Goal: Contribute content: Add original content to the website for others to see

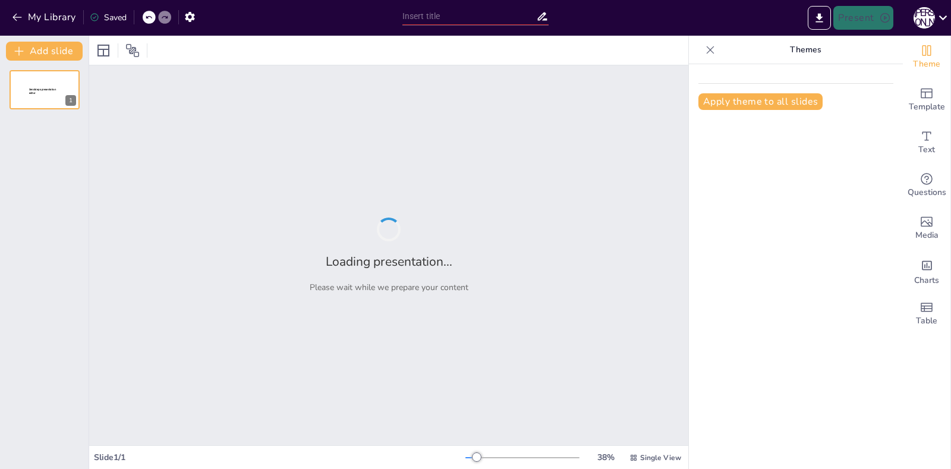
type input "информатика"
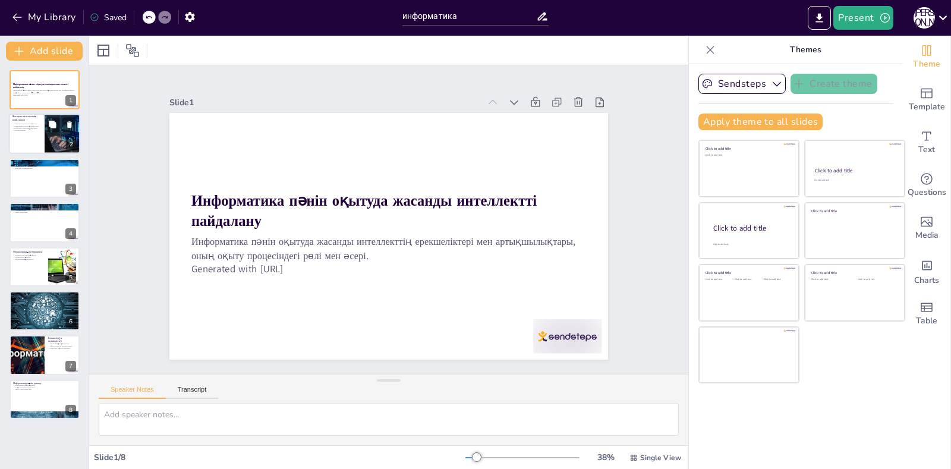
click at [36, 133] on div "Жасанды интеллект анықтамасы Жасанды интеллекттің мақсаттары Білім беру саласын…" at bounding box center [26, 128] width 29 height 12
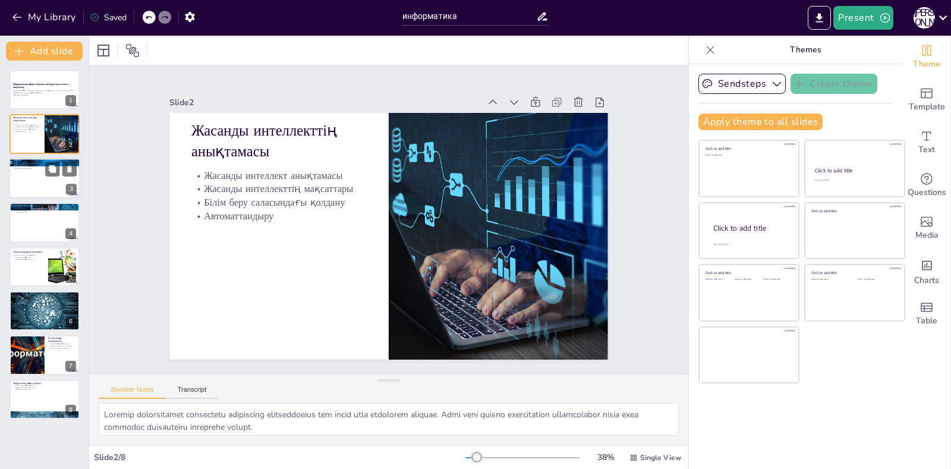
click at [67, 194] on div "3" at bounding box center [71, 189] width 11 height 11
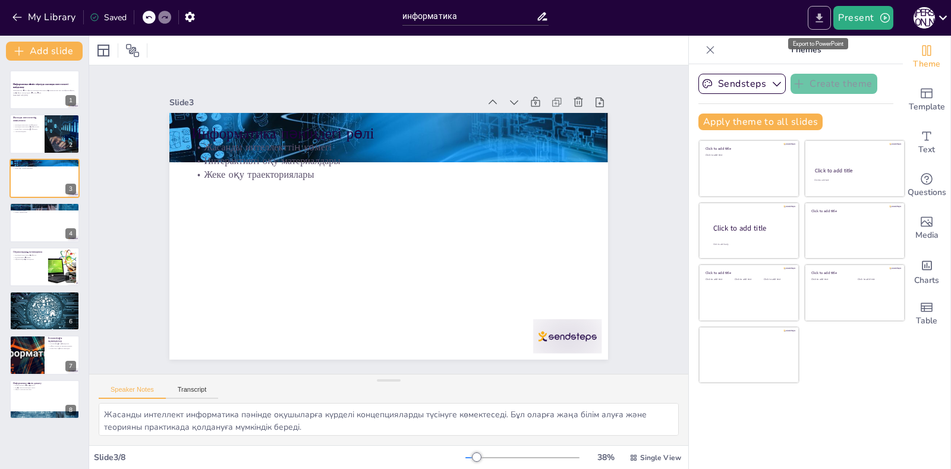
click at [818, 20] on icon "Export to PowerPoint" at bounding box center [819, 18] width 12 height 12
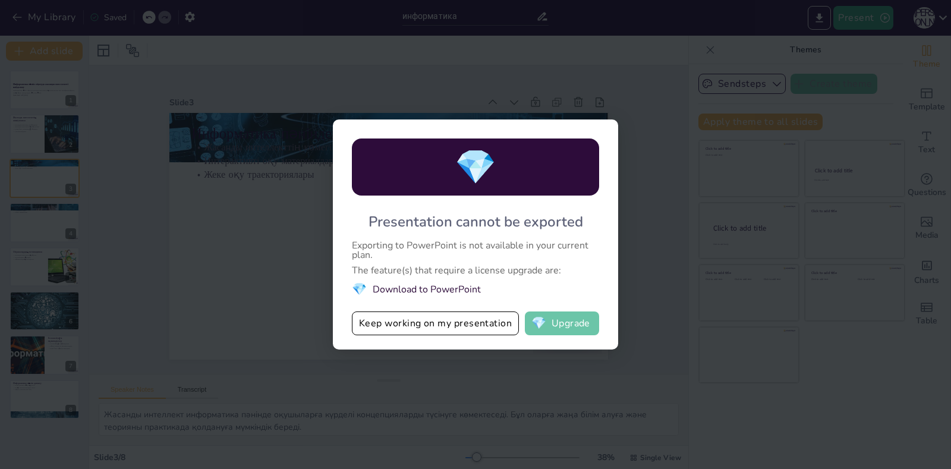
click at [571, 326] on button "💎 Upgrade" at bounding box center [562, 323] width 74 height 24
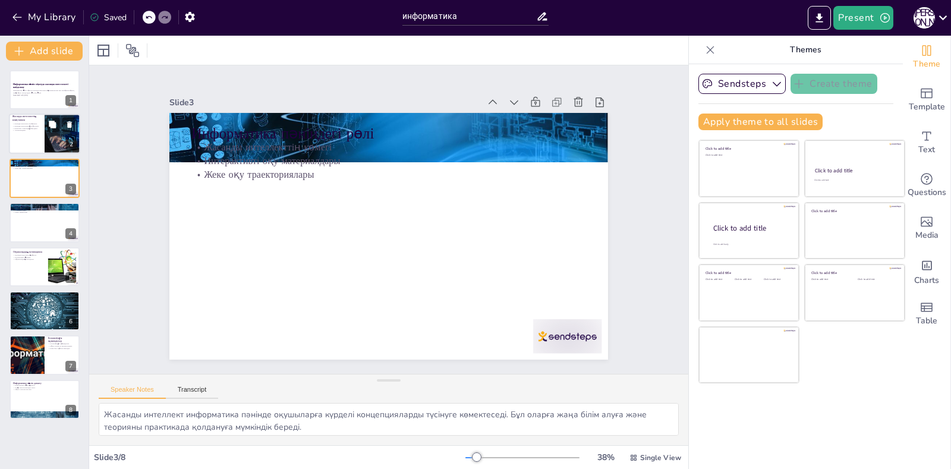
click at [39, 145] on div at bounding box center [44, 134] width 71 height 40
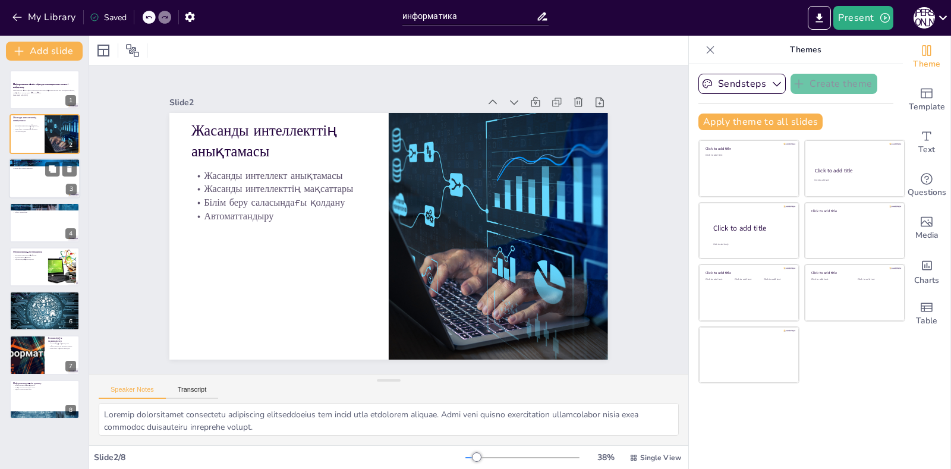
click at [67, 198] on div "Информатика пәніндегі рөлі Жасанды интеллекттің көмегі Интерактивті оқу материа…" at bounding box center [44, 178] width 71 height 40
type textarea "Жасанды интеллект информатика пәнінде оқушыларға күрделі концепцияларды түсінуг…"
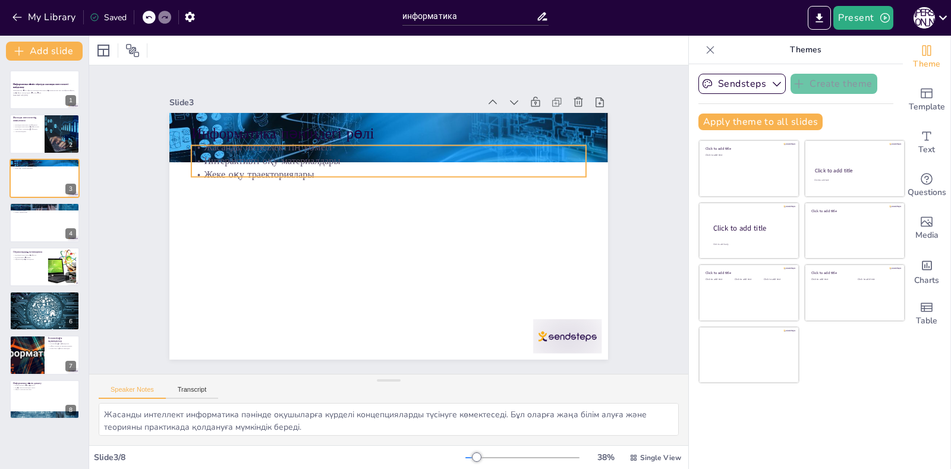
click at [363, 174] on p "Жеке оқу траекториялары" at bounding box center [398, 176] width 389 height 96
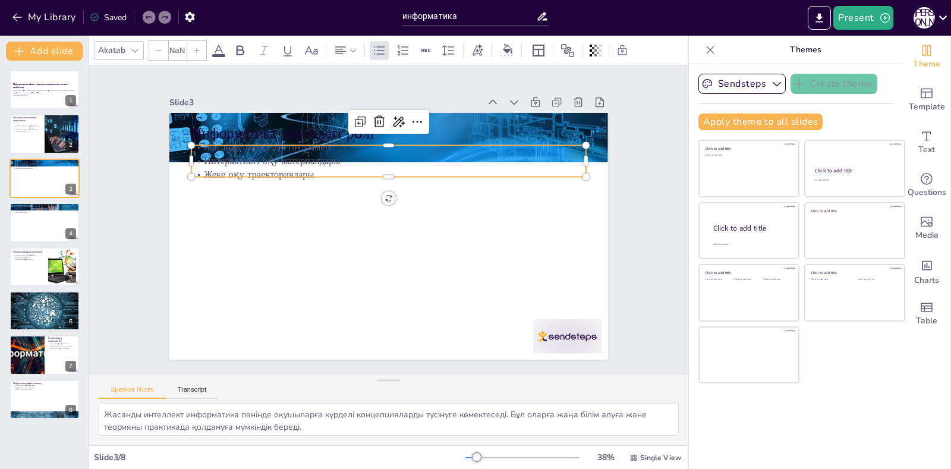
type input "32"
click at [298, 169] on p "Жеке оқу траекториялары" at bounding box center [394, 174] width 394 height 55
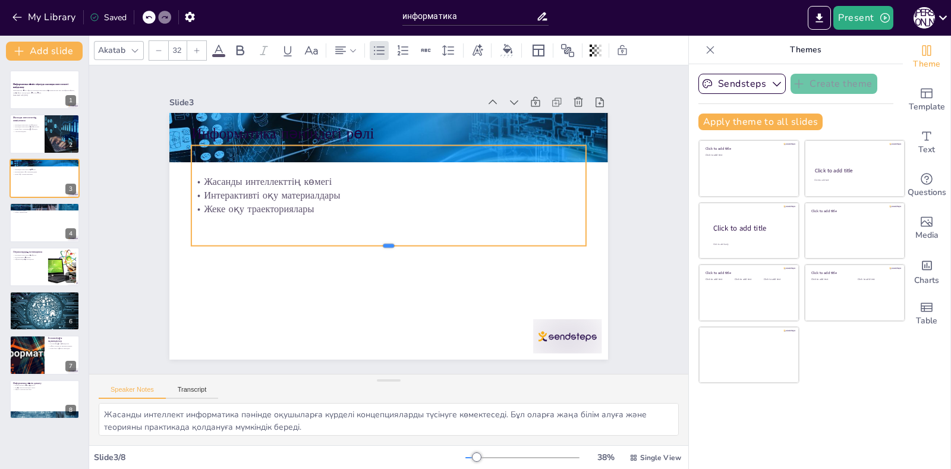
drag, startPoint x: 373, startPoint y: 171, endPoint x: 357, endPoint y: 240, distance: 70.8
click at [357, 240] on div at bounding box center [382, 250] width 388 height 92
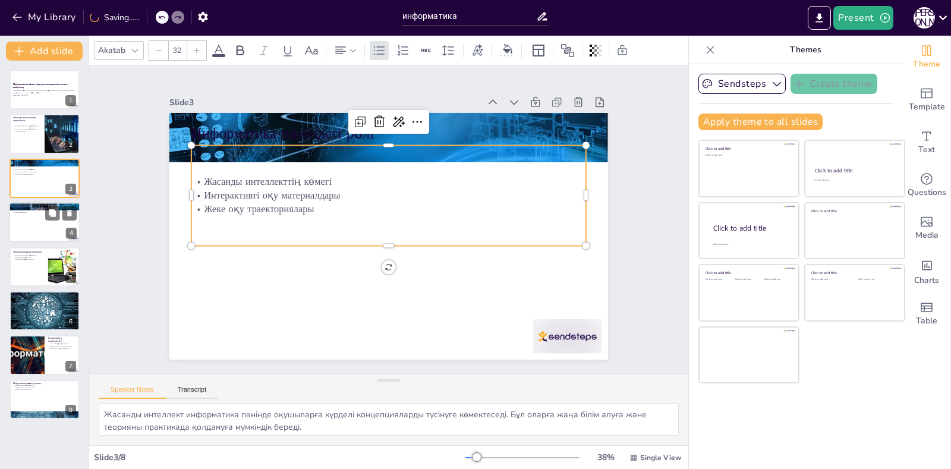
click at [42, 231] on div at bounding box center [44, 222] width 71 height 40
type textarea "Оқыту әдістері жасанды интеллекттің көмегімен әртүрлі болады. Бұл әдістер оқушы…"
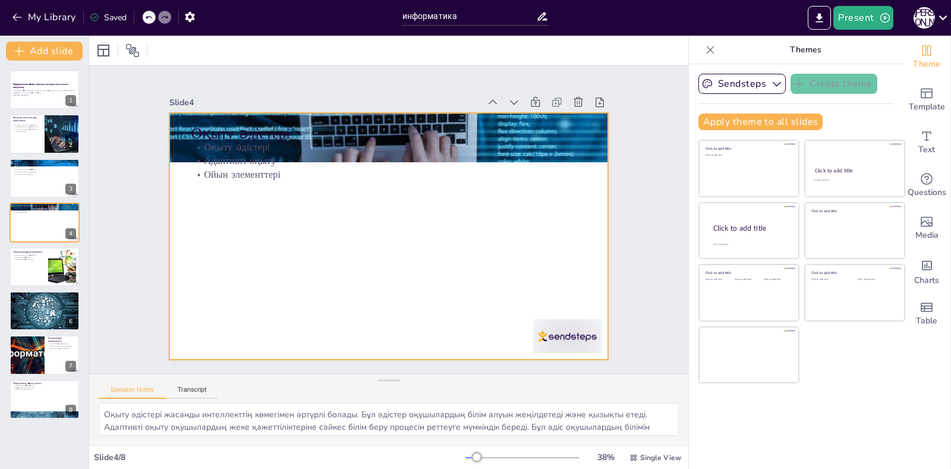
click at [296, 172] on p "Ойын элементтері" at bounding box center [394, 174] width 394 height 55
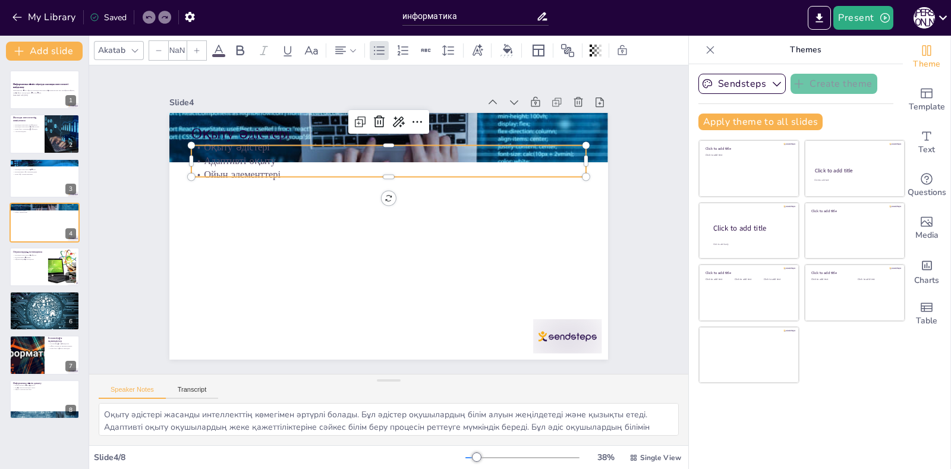
type input "32"
click at [314, 170] on p "Ойын элементтері" at bounding box center [394, 174] width 394 height 55
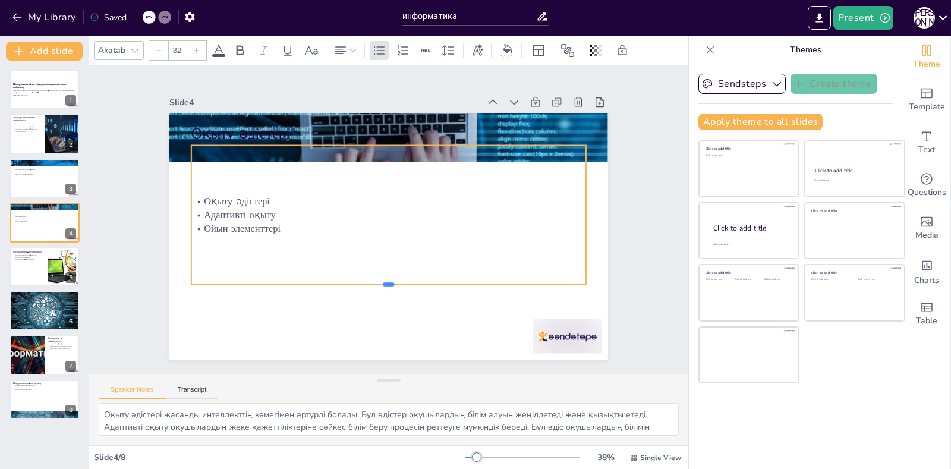
drag, startPoint x: 376, startPoint y: 172, endPoint x: 373, endPoint y: 281, distance: 108.8
click at [373, 281] on div at bounding box center [325, 247] width 169 height 364
click at [414, 319] on div at bounding box center [387, 235] width 462 height 291
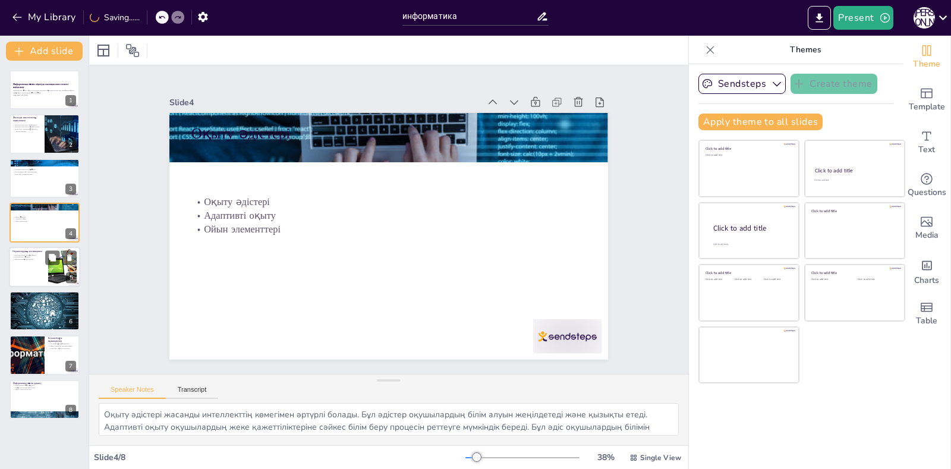
click at [45, 269] on div at bounding box center [44, 267] width 71 height 40
type textarea "Жасанды интеллект оқушылардың мотивациясына оң әсер етеді. Ол оқу процесін қызы…"
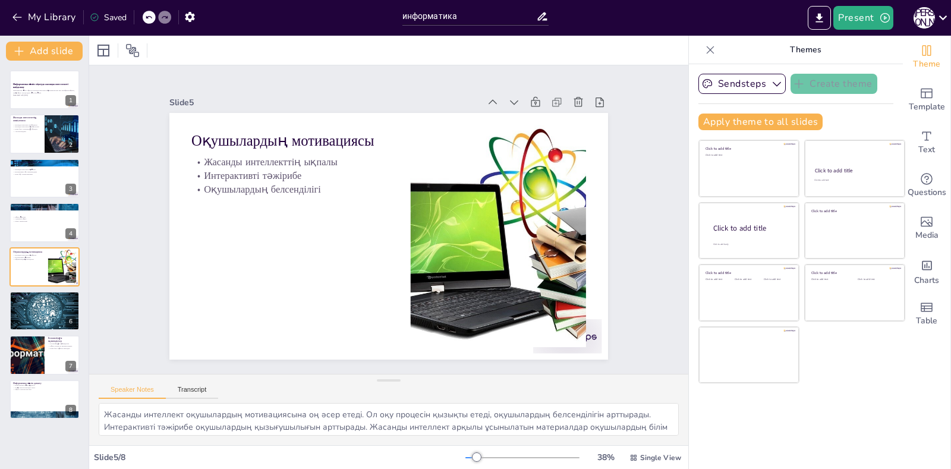
click at [118, 15] on div "Saved" at bounding box center [108, 17] width 37 height 11
click at [882, 20] on icon "button" at bounding box center [885, 18] width 12 height 12
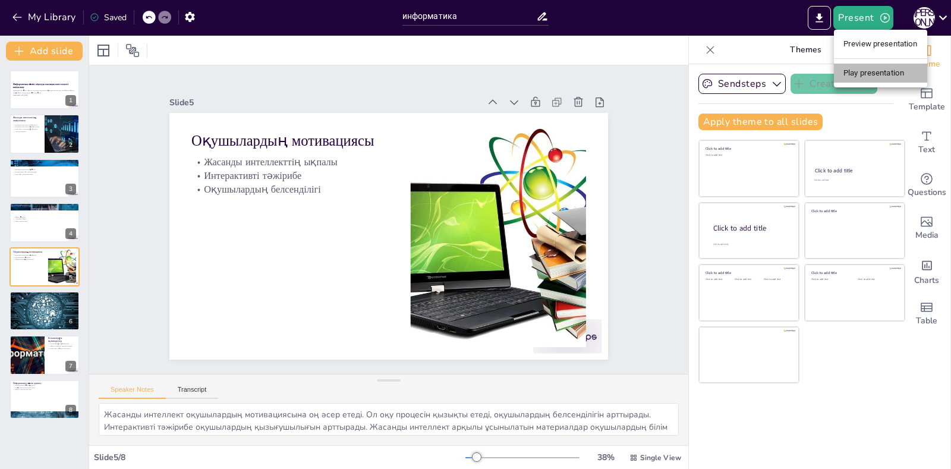
click at [881, 72] on li "Play presentation" at bounding box center [880, 73] width 93 height 19
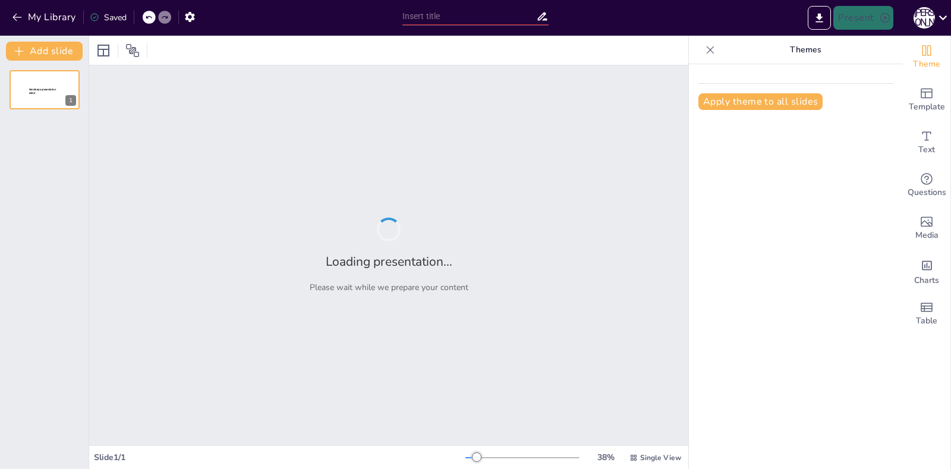
type input "информатика"
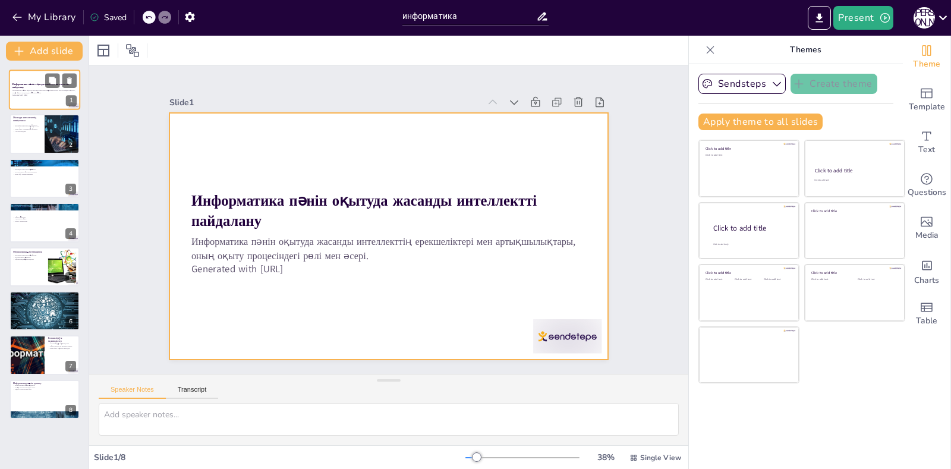
click at [58, 100] on div at bounding box center [44, 90] width 71 height 40
click at [584, 300] on div at bounding box center [379, 205] width 500 height 457
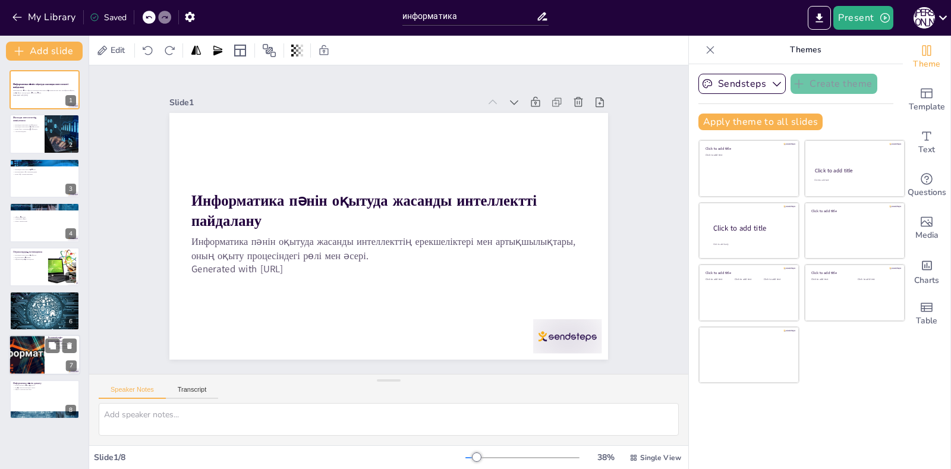
click at [58, 363] on div at bounding box center [44, 355] width 71 height 40
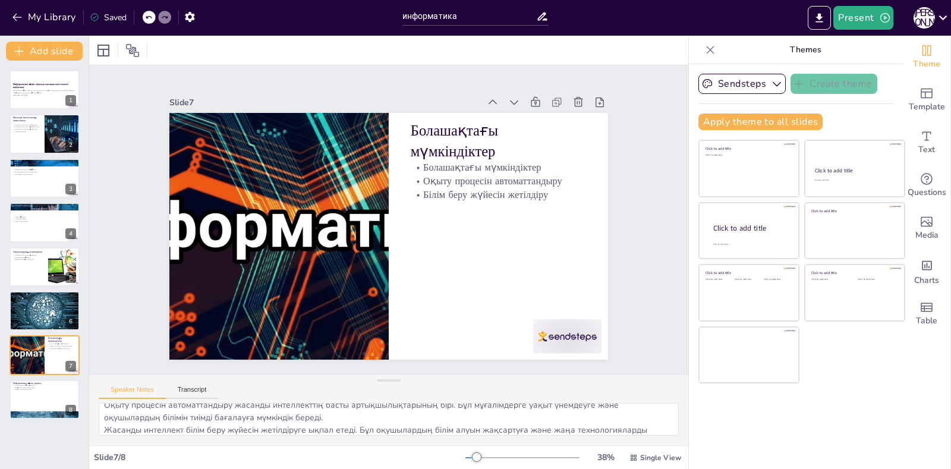
scroll to position [53, 0]
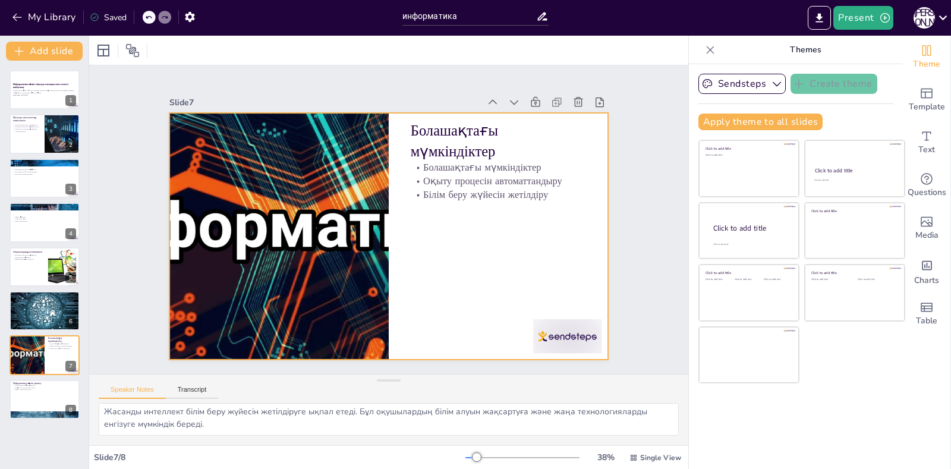
click at [309, 262] on div at bounding box center [281, 190] width 501 height 404
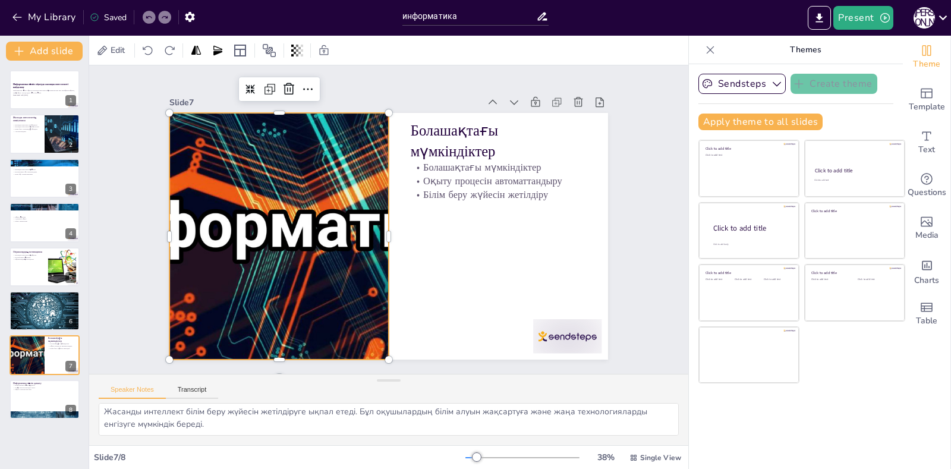
click at [358, 228] on div at bounding box center [297, 158] width 492 height 477
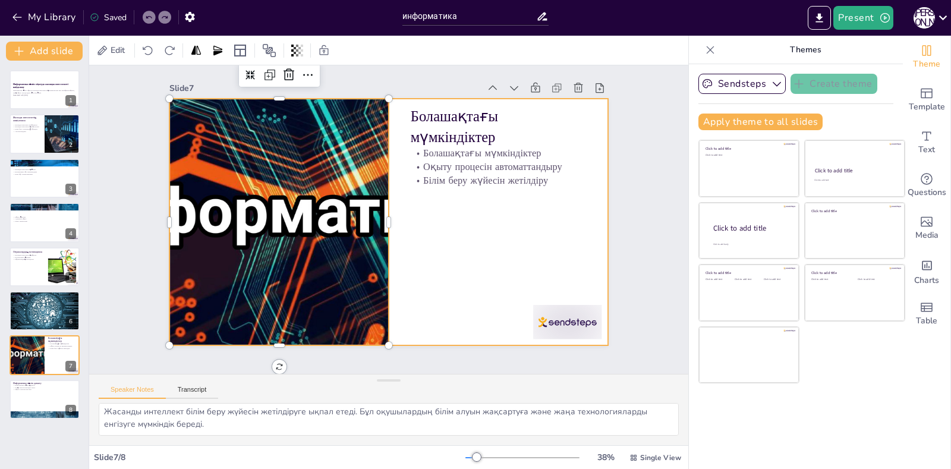
scroll to position [20, 0]
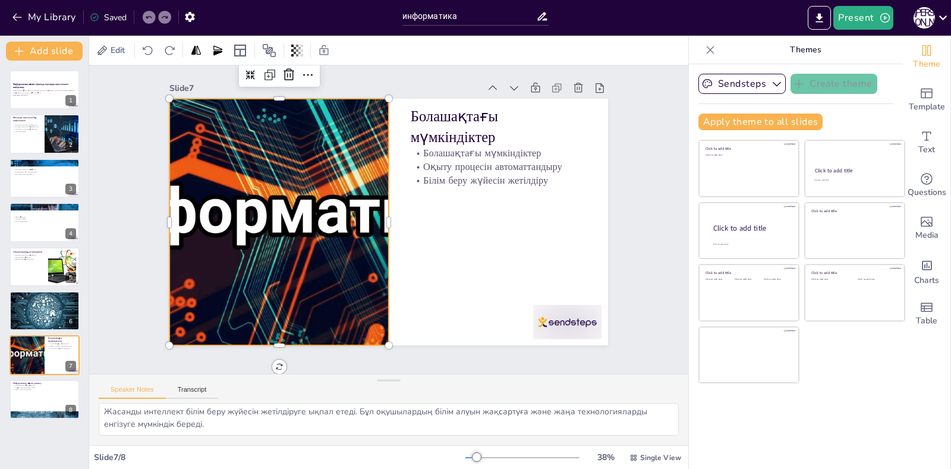
click at [26, 395] on div at bounding box center [45, 399] width 70 height 39
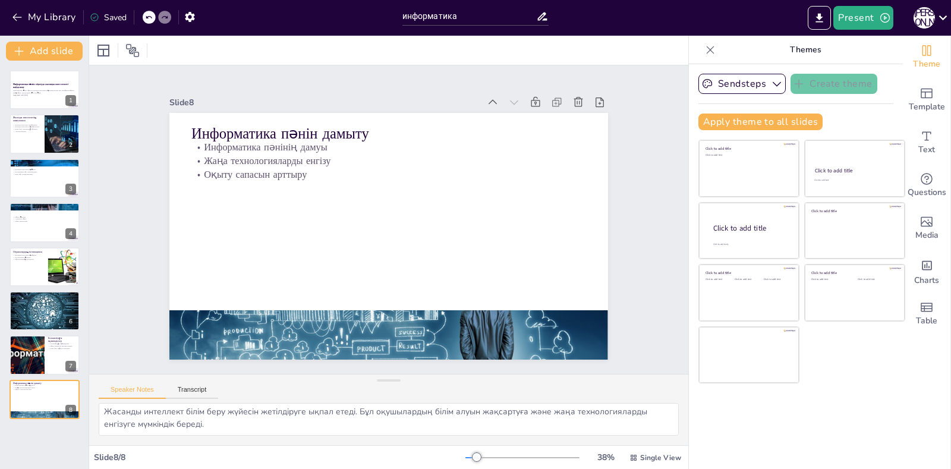
type textarea "Жасанды интеллектті пайдалану арқылы информатика пәнінің дамуын қамтамасыз ету …"
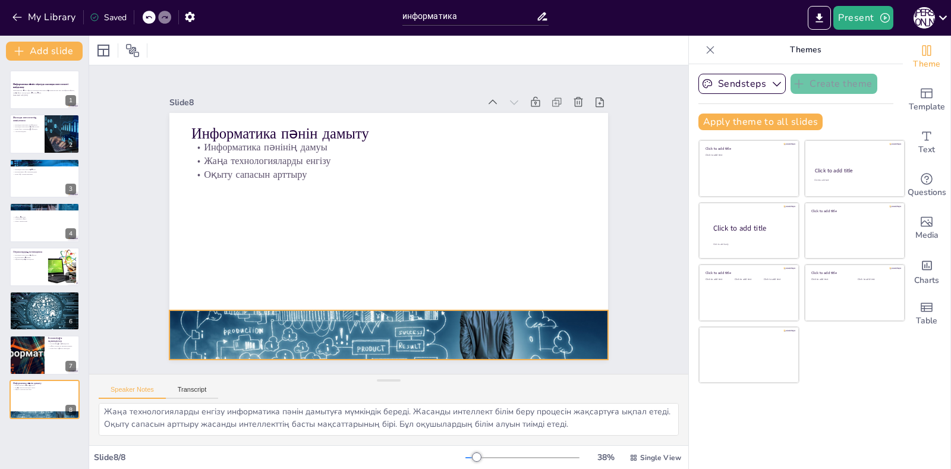
scroll to position [40, 0]
click at [704, 52] on icon at bounding box center [710, 50] width 12 height 12
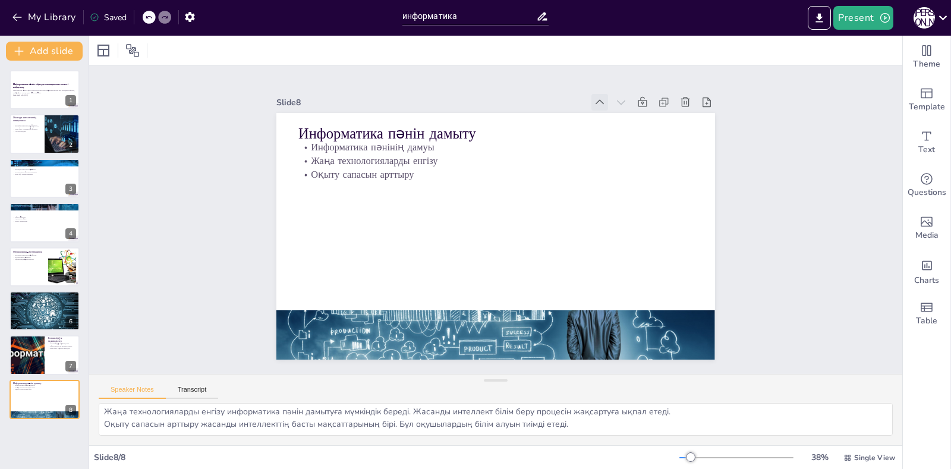
click at [641, 178] on icon at bounding box center [649, 186] width 17 height 17
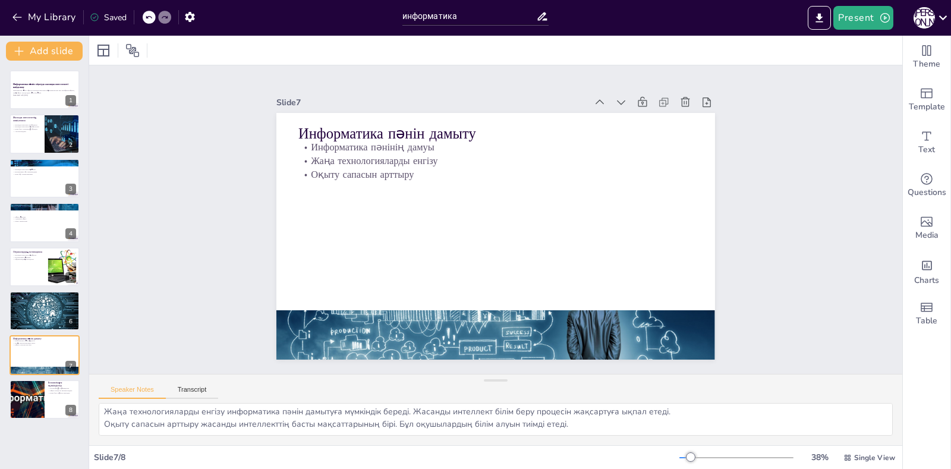
click at [637, 259] on icon at bounding box center [644, 266] width 15 height 15
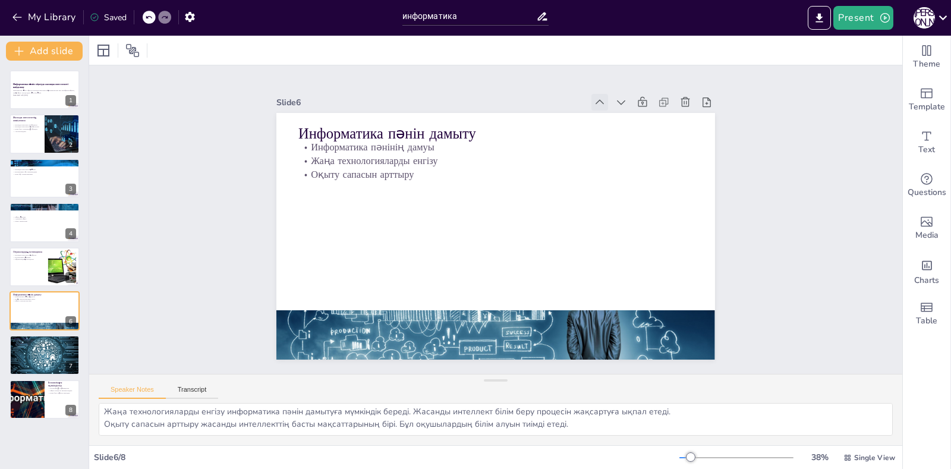
click at [641, 178] on icon at bounding box center [649, 186] width 17 height 17
click at [592, 339] on icon at bounding box center [589, 346] width 14 height 14
click at [0, 0] on icon at bounding box center [0, 0] width 0 height 0
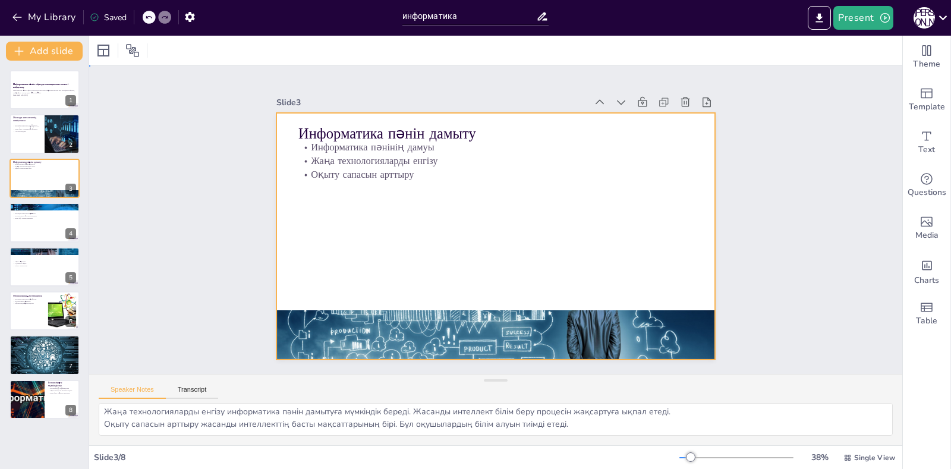
click at [352, 113] on div at bounding box center [484, 231] width 491 height 477
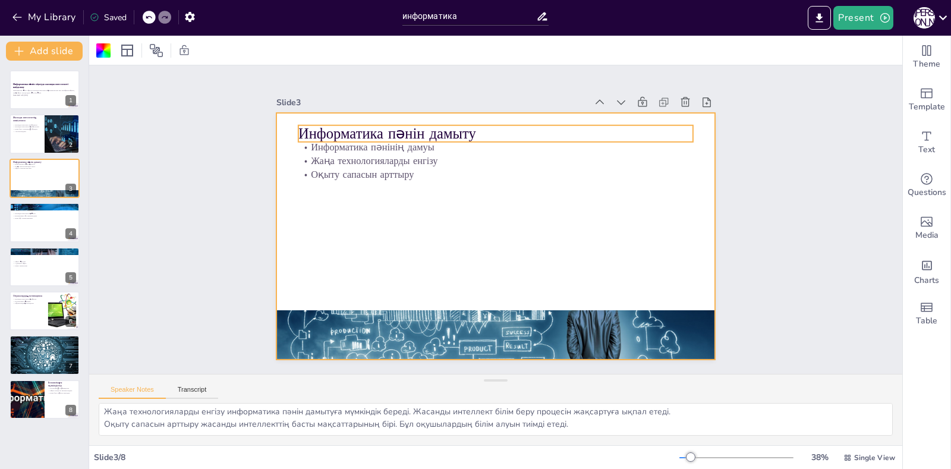
click at [547, 158] on p "Жаңа технологияларды енгізу" at bounding box center [554, 219] width 14 height 395
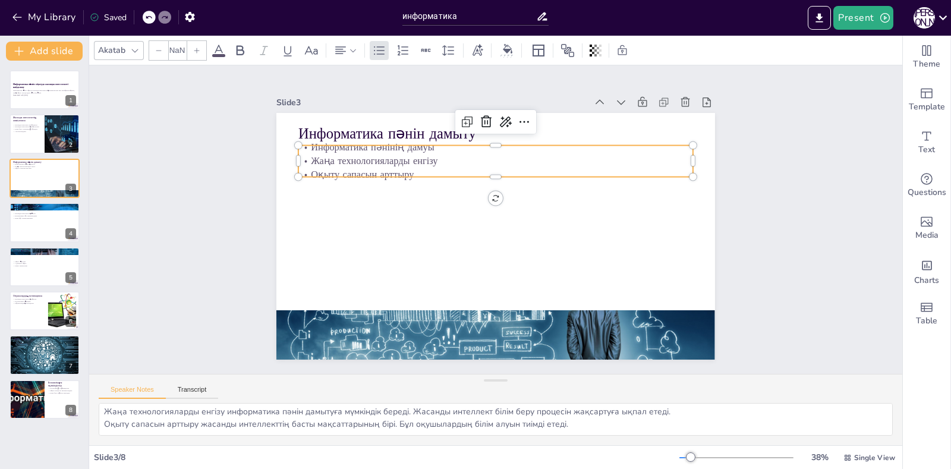
type input "32"
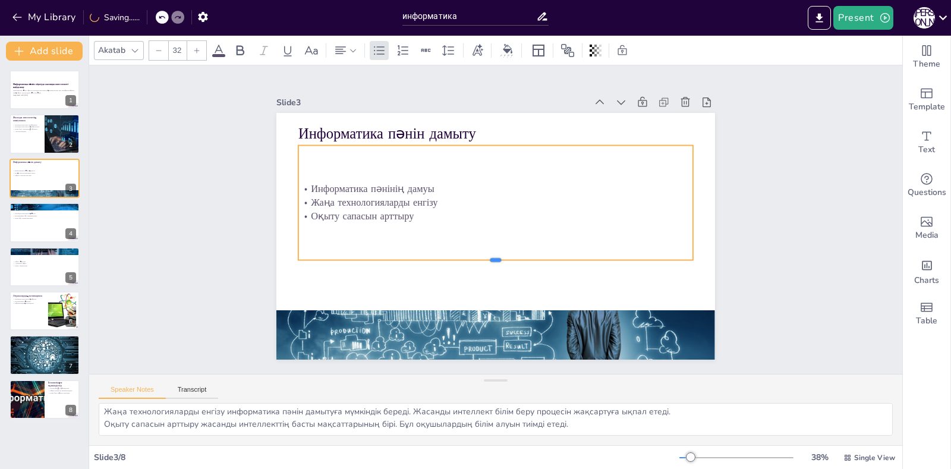
drag, startPoint x: 484, startPoint y: 171, endPoint x: 485, endPoint y: 262, distance: 90.4
click at [477, 262] on div at bounding box center [451, 224] width 51 height 394
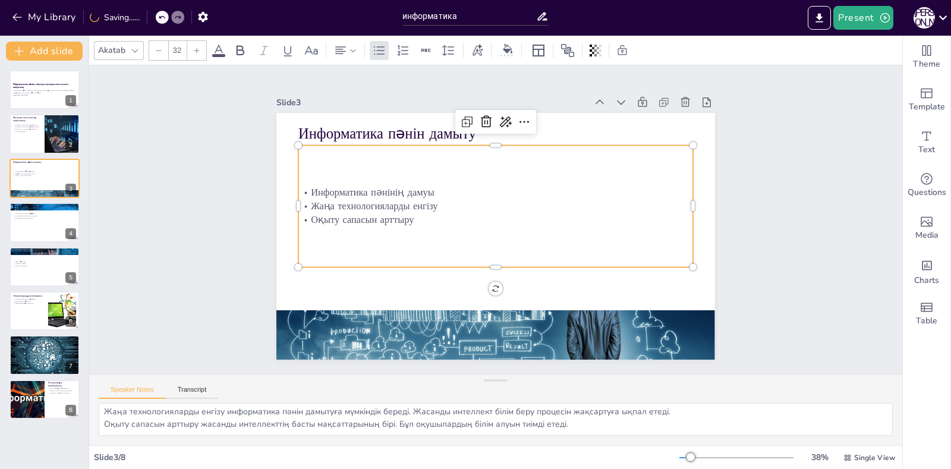
click at [458, 140] on div at bounding box center [535, 151] width 347 height 206
click at [43, 105] on div at bounding box center [44, 90] width 71 height 40
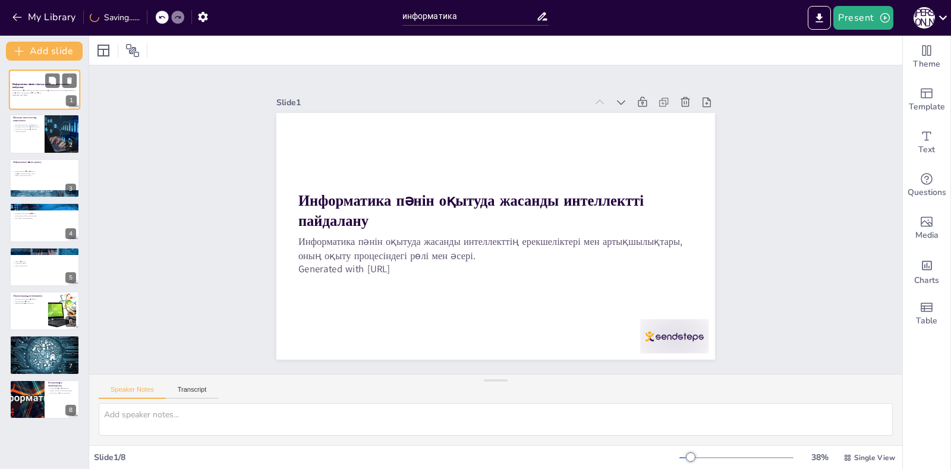
scroll to position [0, 0]
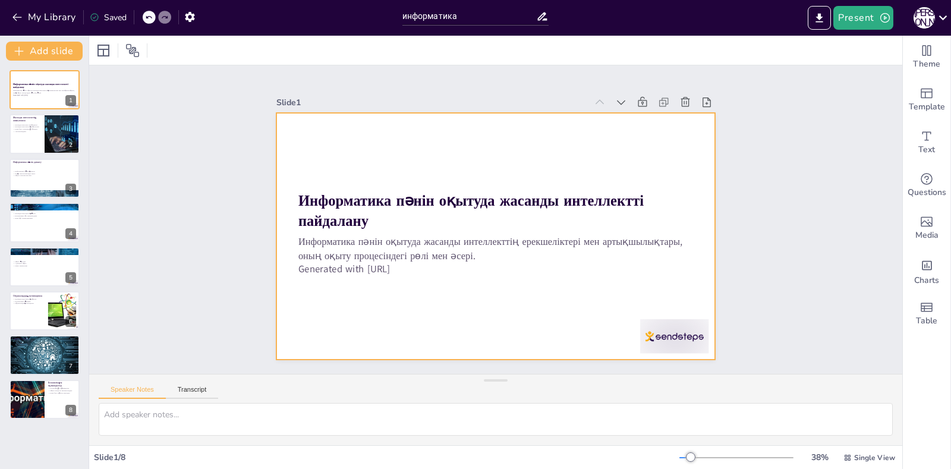
click at [434, 260] on p "Generated with [URL]" at bounding box center [467, 179] width 328 height 243
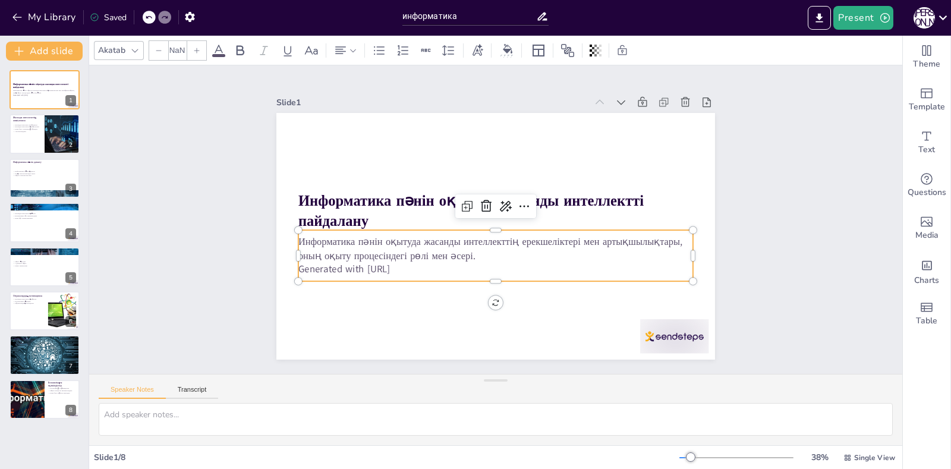
type input "32"
drag, startPoint x: 492, startPoint y: 276, endPoint x: 493, endPoint y: 303, distance: 26.8
click at [455, 303] on div at bounding box center [430, 227] width 51 height 394
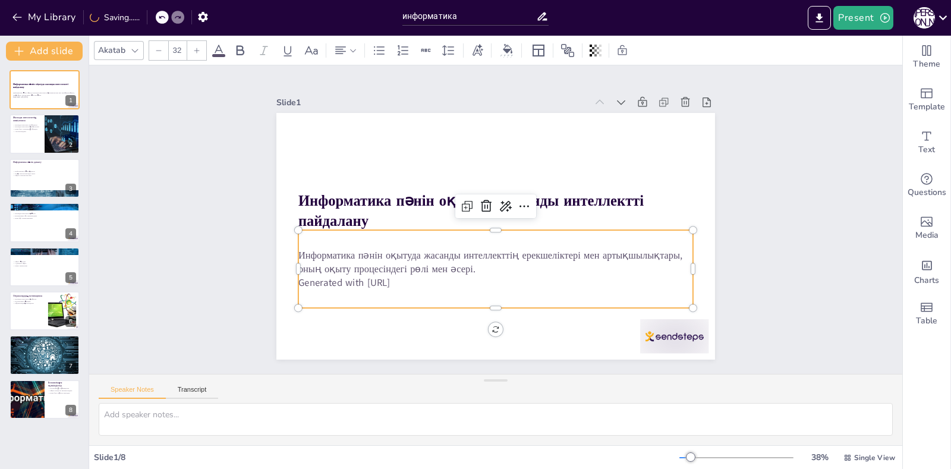
click at [537, 300] on div "Информатика пәнін оқытуда жасанды интеллекттің ерекшеліктері мен артықшылықтары…" at bounding box center [459, 186] width 322 height 345
click at [399, 89] on icon at bounding box center [392, 82] width 13 height 13
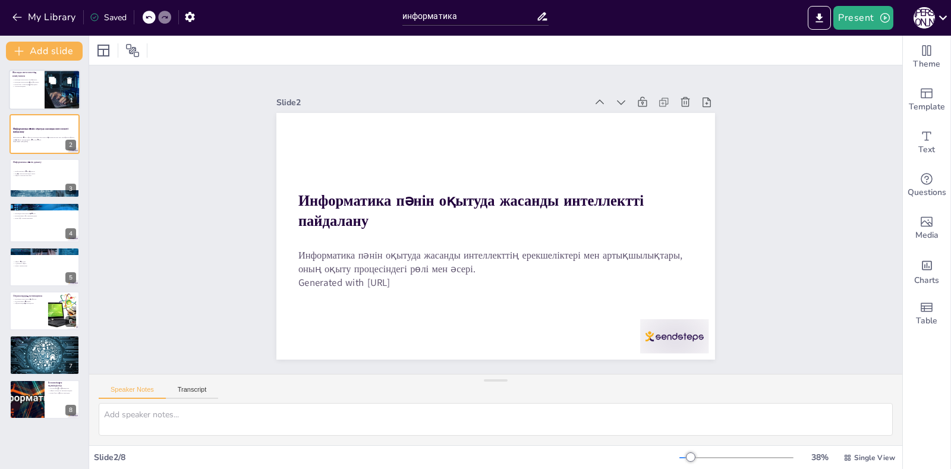
click at [30, 90] on div at bounding box center [44, 90] width 71 height 40
type textarea "Loremip dolorsitamet consectetu adipiscing elitseddoeius tem incid utla etdolor…"
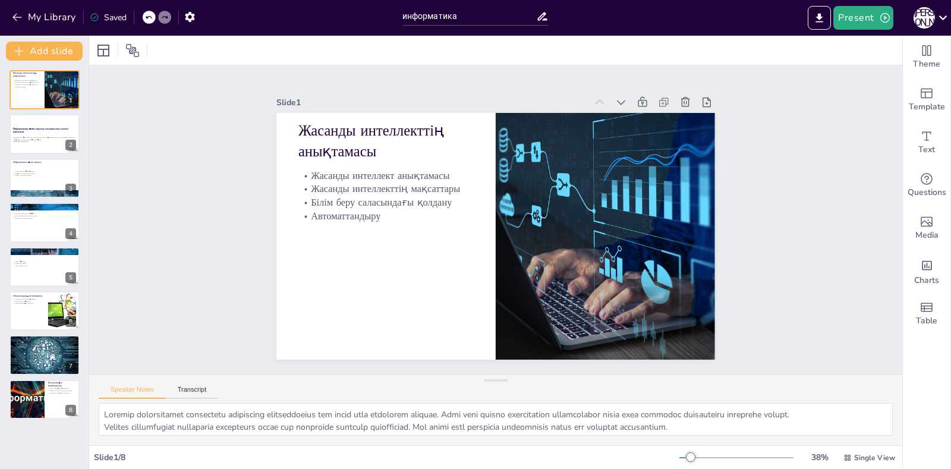
click at [445, 196] on p "Білім беру саласындағы қолдану" at bounding box center [478, 109] width 67 height 171
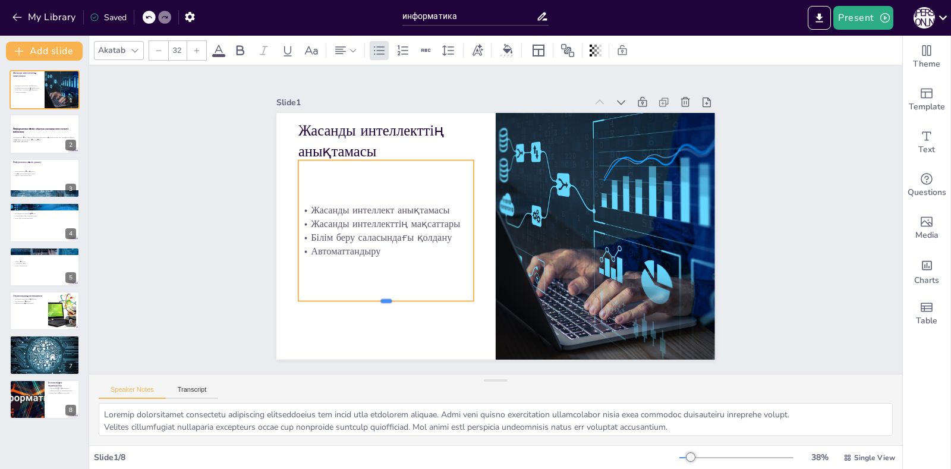
drag, startPoint x: 373, startPoint y: 226, endPoint x: 372, endPoint y: 296, distance: 69.6
click at [479, 137] on div at bounding box center [561, 96] width 164 height 80
click at [41, 134] on div "Информатика пәнін оқытуда жасанды интеллекттің ерекшеліктері мен артықшылықтары…" at bounding box center [44, 139] width 64 height 12
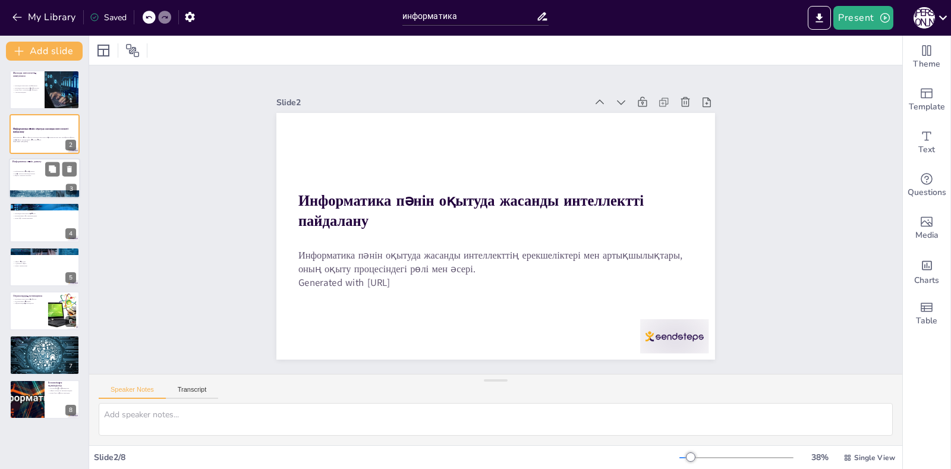
click at [39, 184] on div at bounding box center [44, 178] width 71 height 40
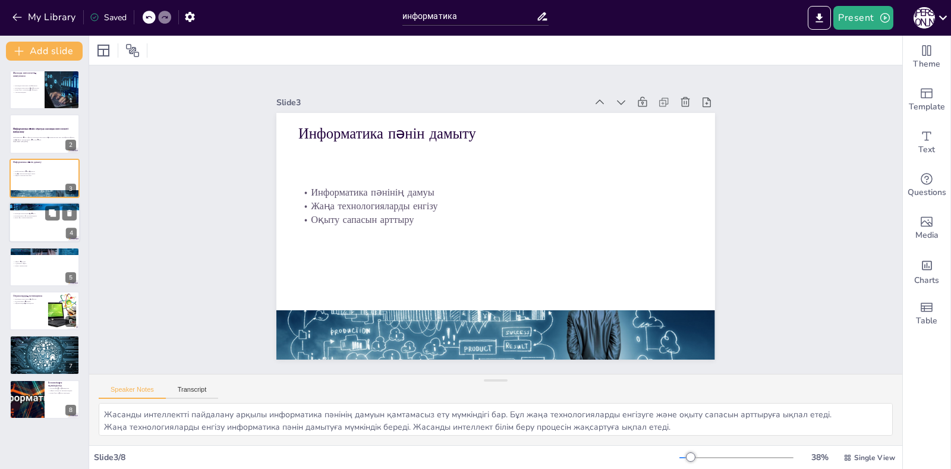
click at [40, 231] on div at bounding box center [44, 222] width 71 height 40
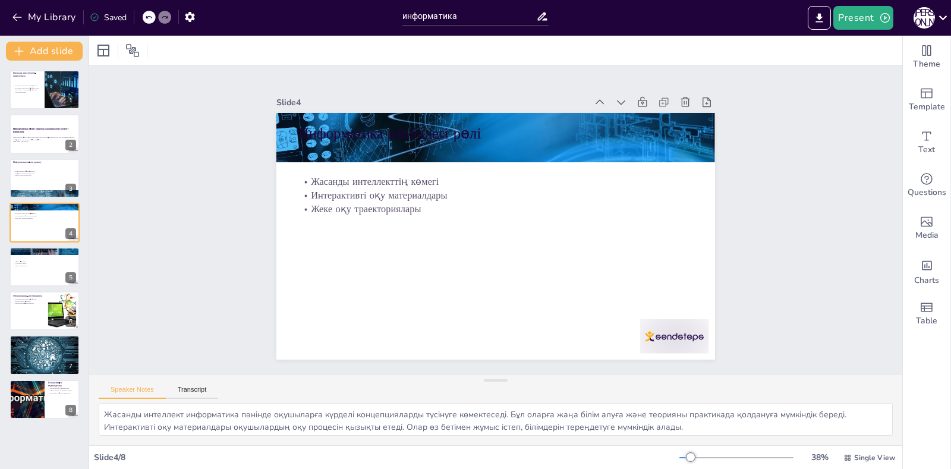
drag, startPoint x: 513, startPoint y: 90, endPoint x: 504, endPoint y: 103, distance: 16.2
click at [513, 91] on div "Slide 4" at bounding box center [590, 150] width 271 height 364
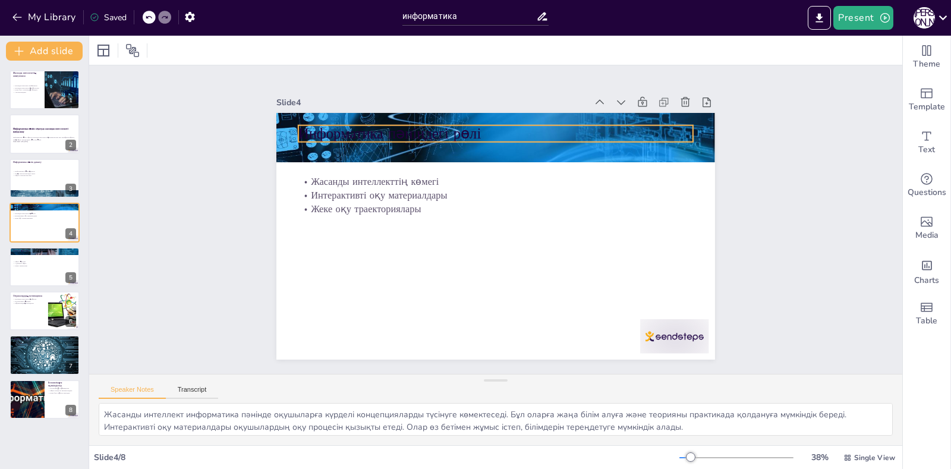
click at [572, 131] on p "Информатика пәніндегі рөлі" at bounding box center [582, 219] width 20 height 395
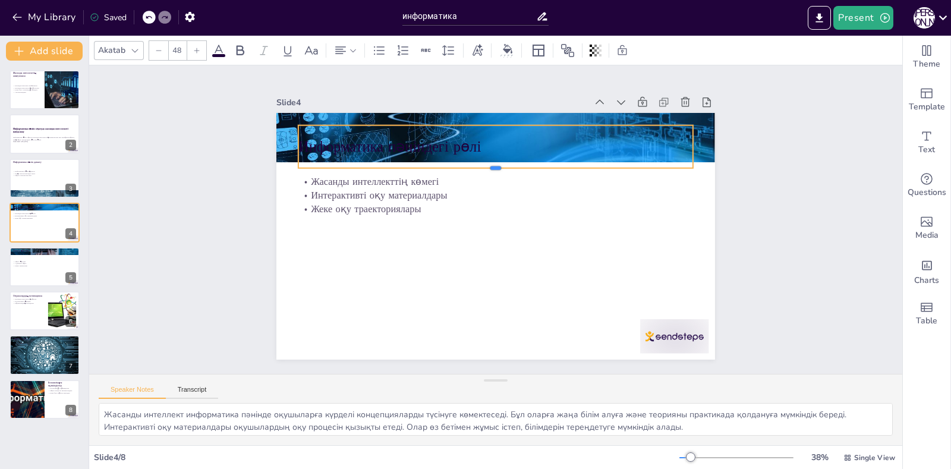
drag, startPoint x: 486, startPoint y: 137, endPoint x: 490, endPoint y: 181, distance: 44.7
click at [490, 181] on div at bounding box center [530, 251] width 271 height 300
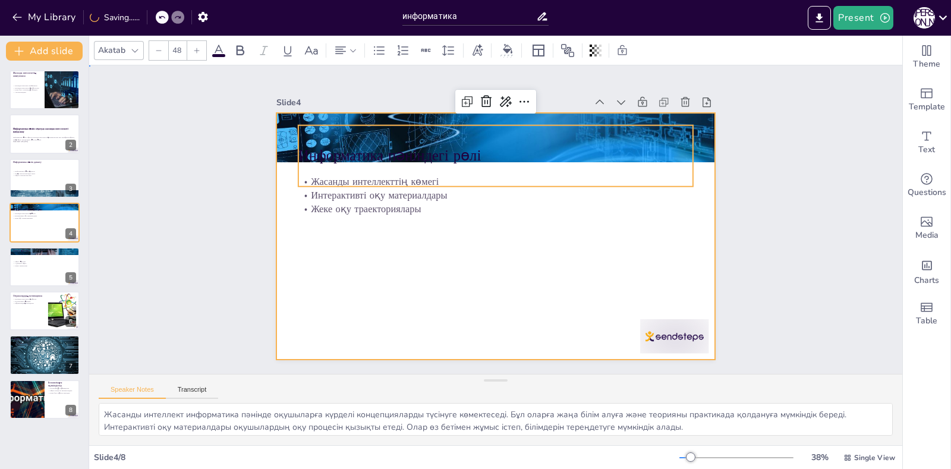
click at [459, 258] on div at bounding box center [480, 214] width 370 height 493
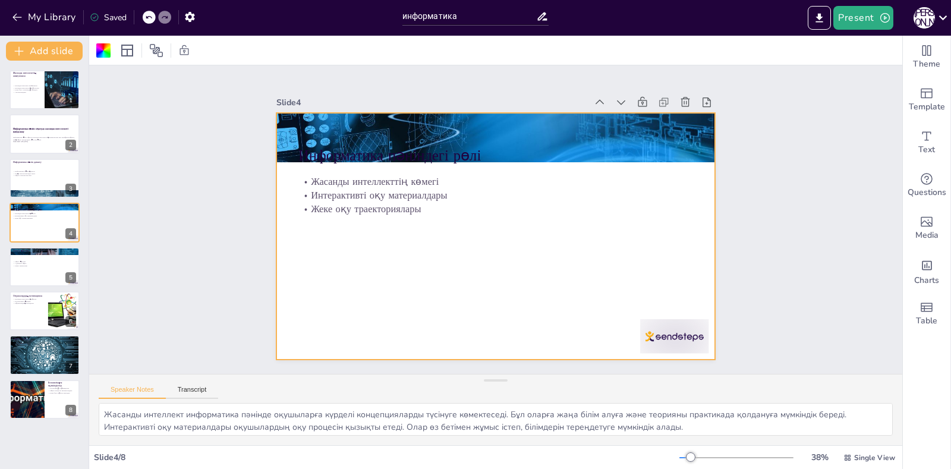
click at [109, 258] on div "Slide 1 Жасанды интеллекттің анықтамасы Жасанды интеллект анықтамасы Жасанды ин…" at bounding box center [495, 219] width 773 height 811
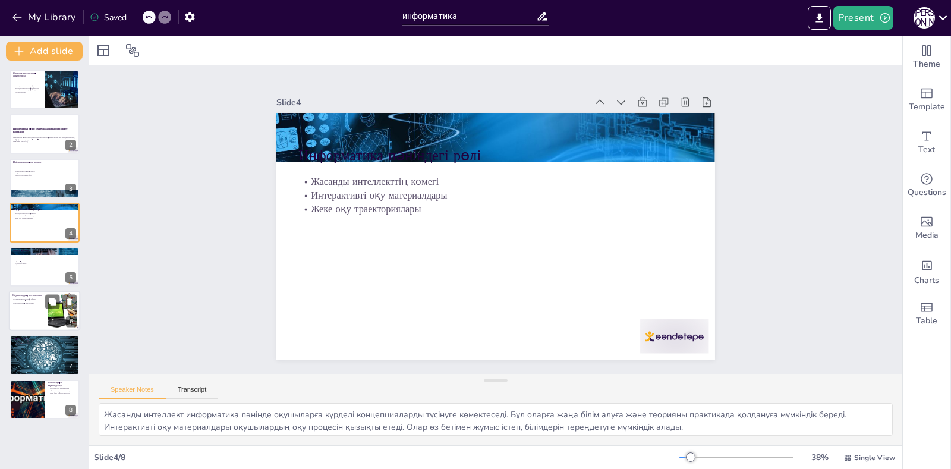
click at [56, 323] on div at bounding box center [62, 311] width 52 height 36
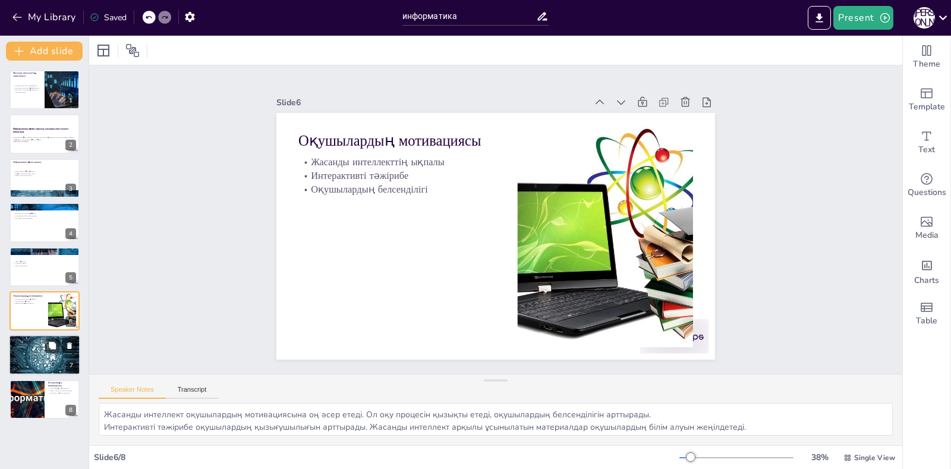
click at [51, 371] on div at bounding box center [44, 355] width 71 height 41
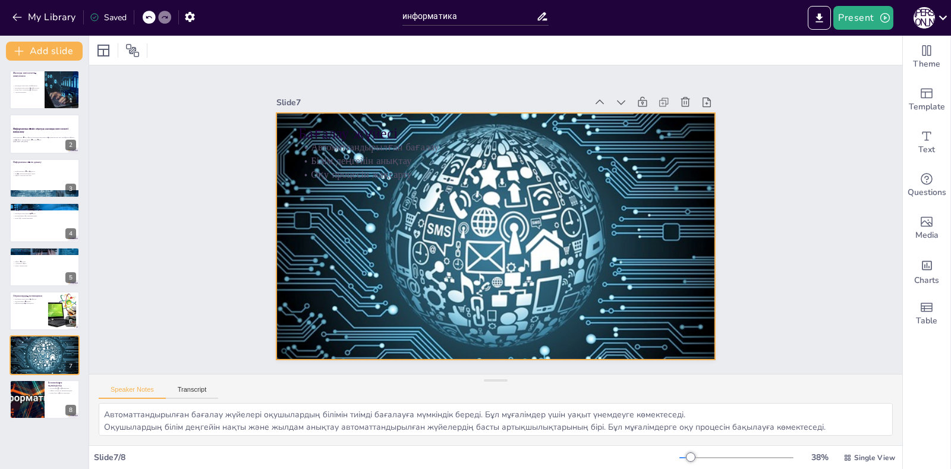
click at [376, 332] on div at bounding box center [481, 212] width 408 height 503
click at [47, 413] on div at bounding box center [44, 399] width 71 height 40
type textarea "Жасанды интеллекттің болашақтағы мүмкіндіктері білім беру саласында жаңа технол…"
